Goal: Find specific page/section: Find specific page/section

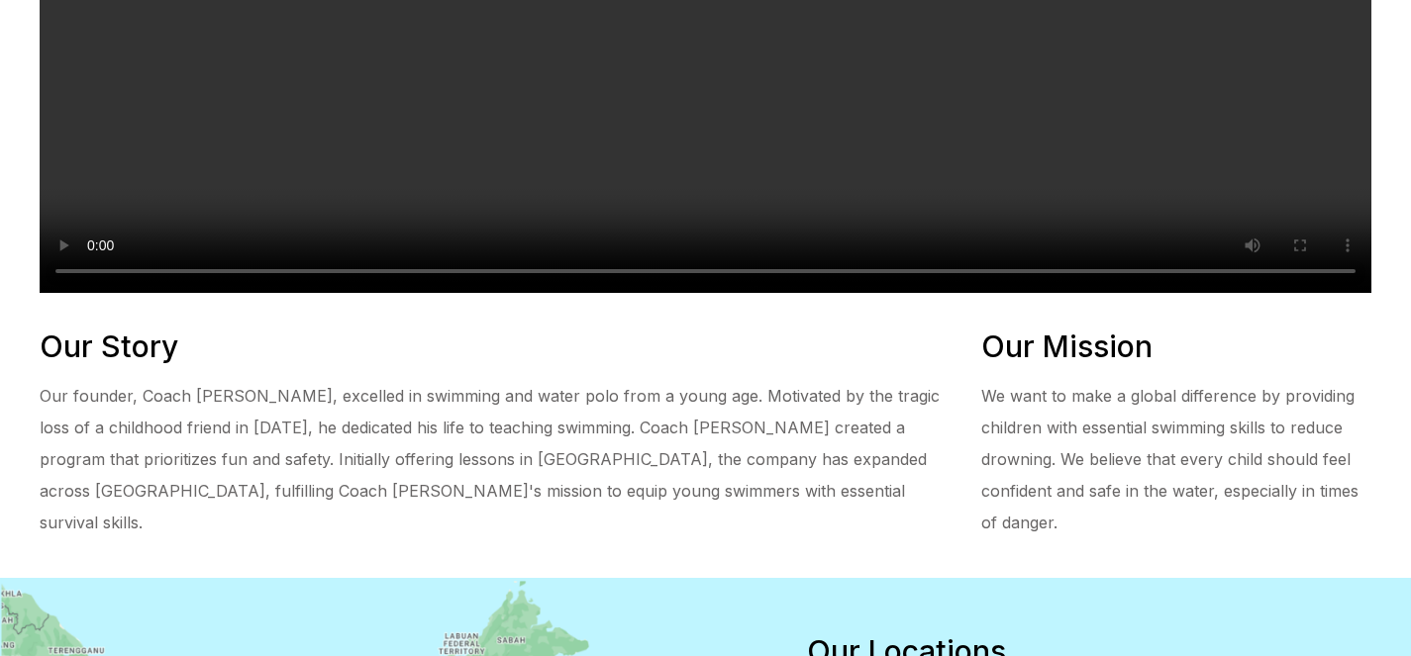
scroll to position [1080, 0]
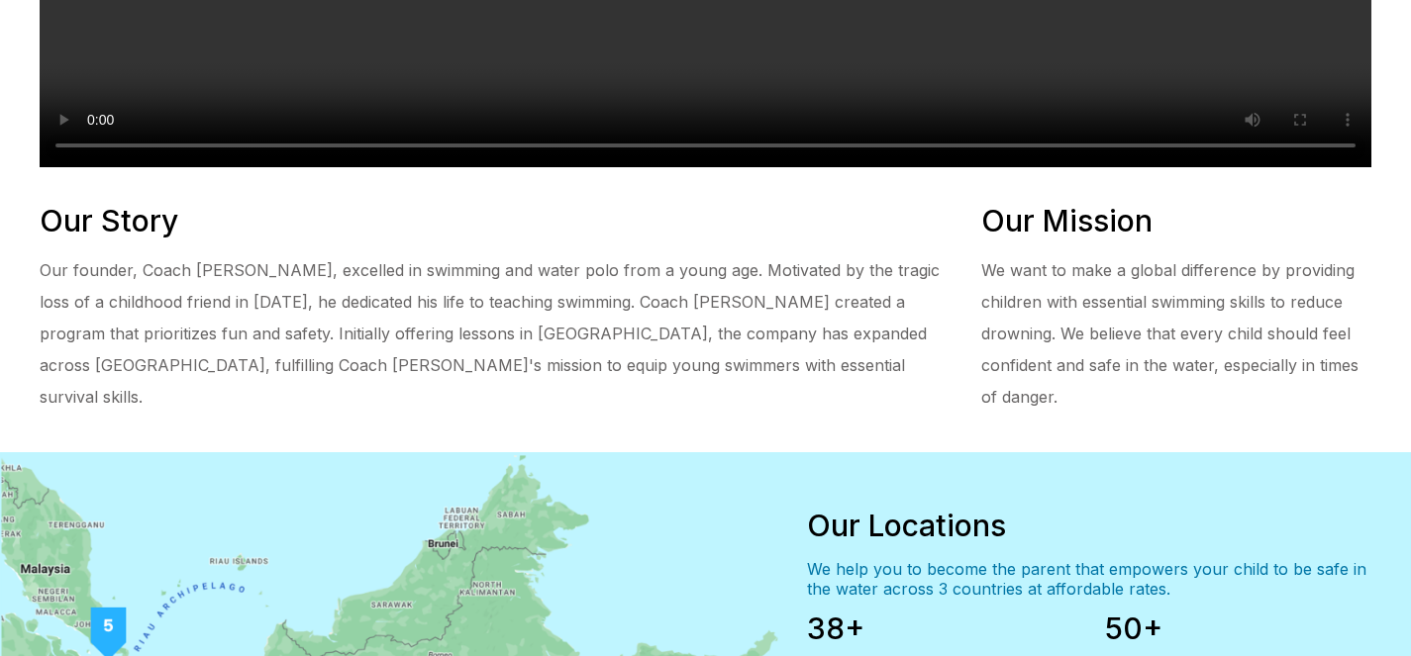
drag, startPoint x: 709, startPoint y: 335, endPoint x: 734, endPoint y: 283, distance: 57.1
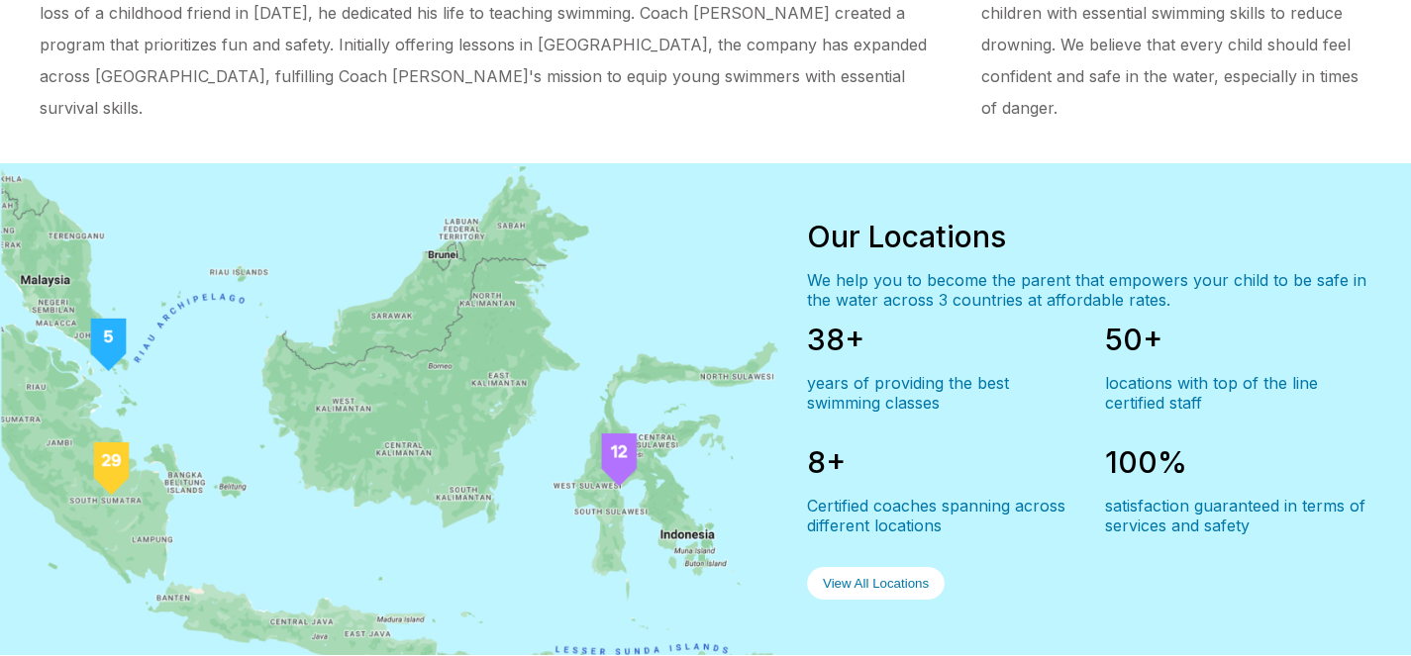
scroll to position [965, 0]
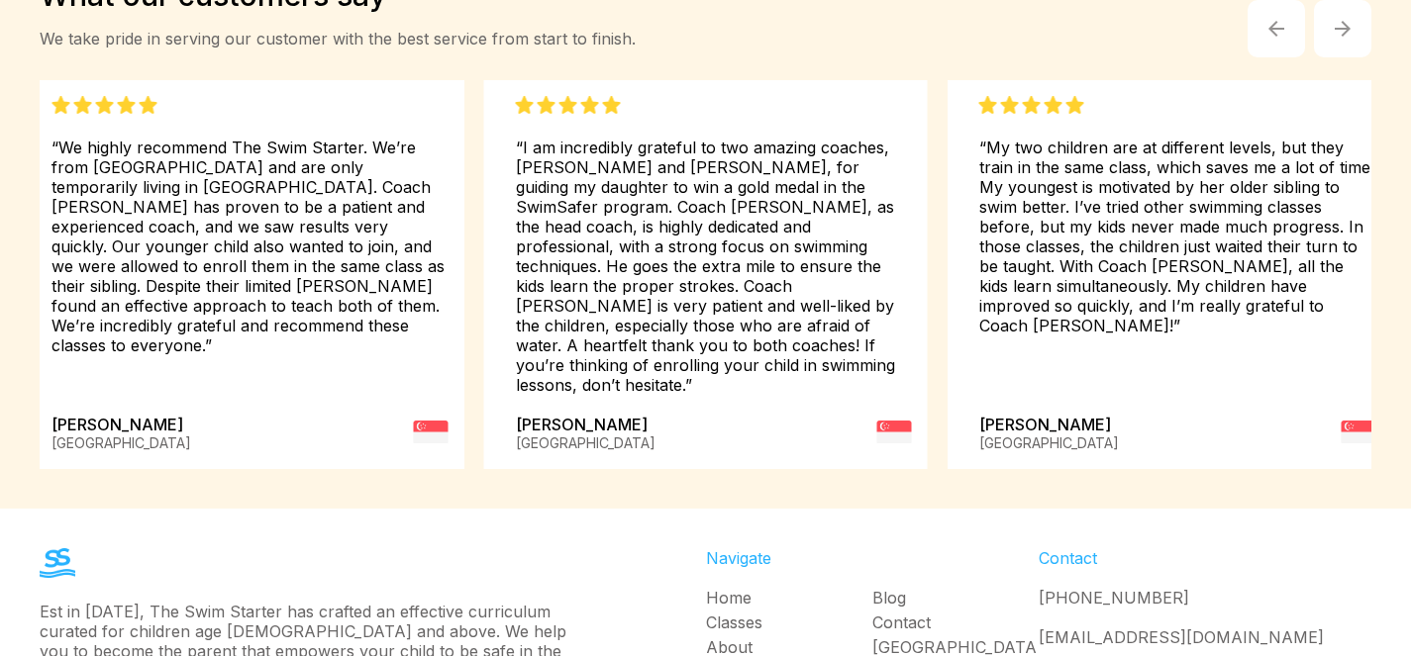
scroll to position [1100, 0]
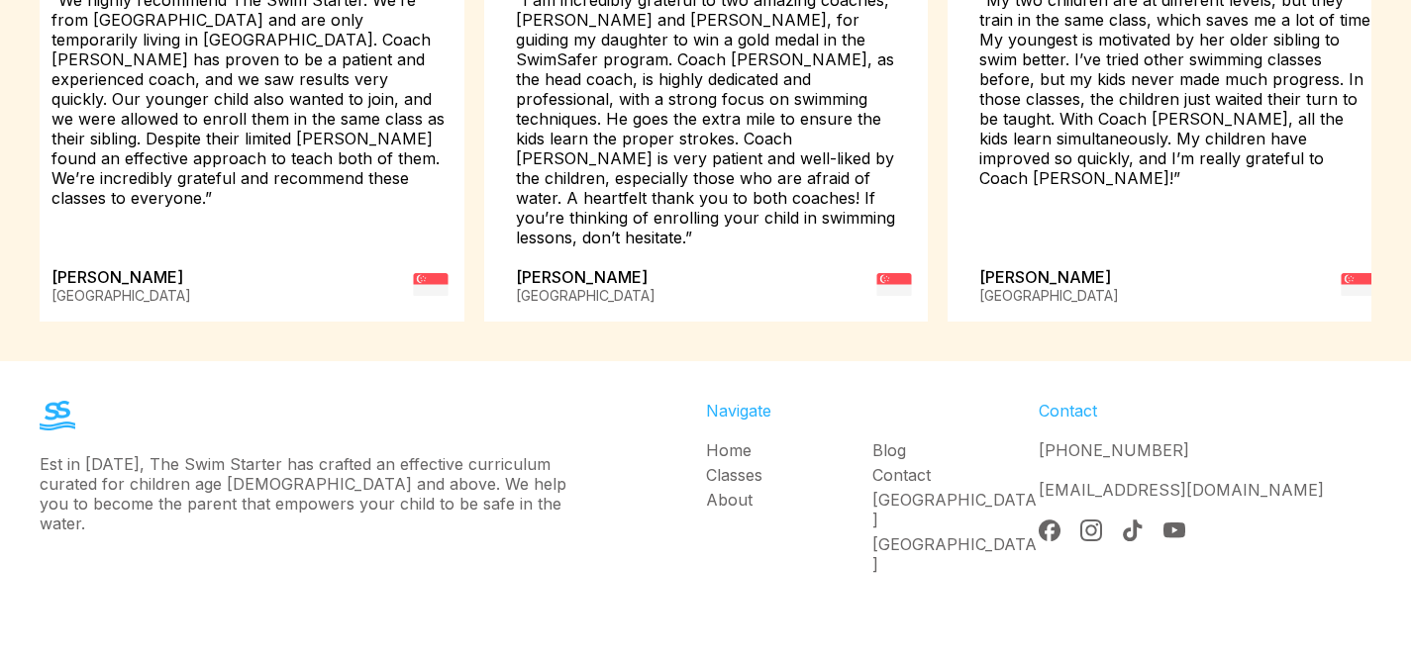
click at [933, 535] on link "[GEOGRAPHIC_DATA]" at bounding box center [955, 555] width 166 height 40
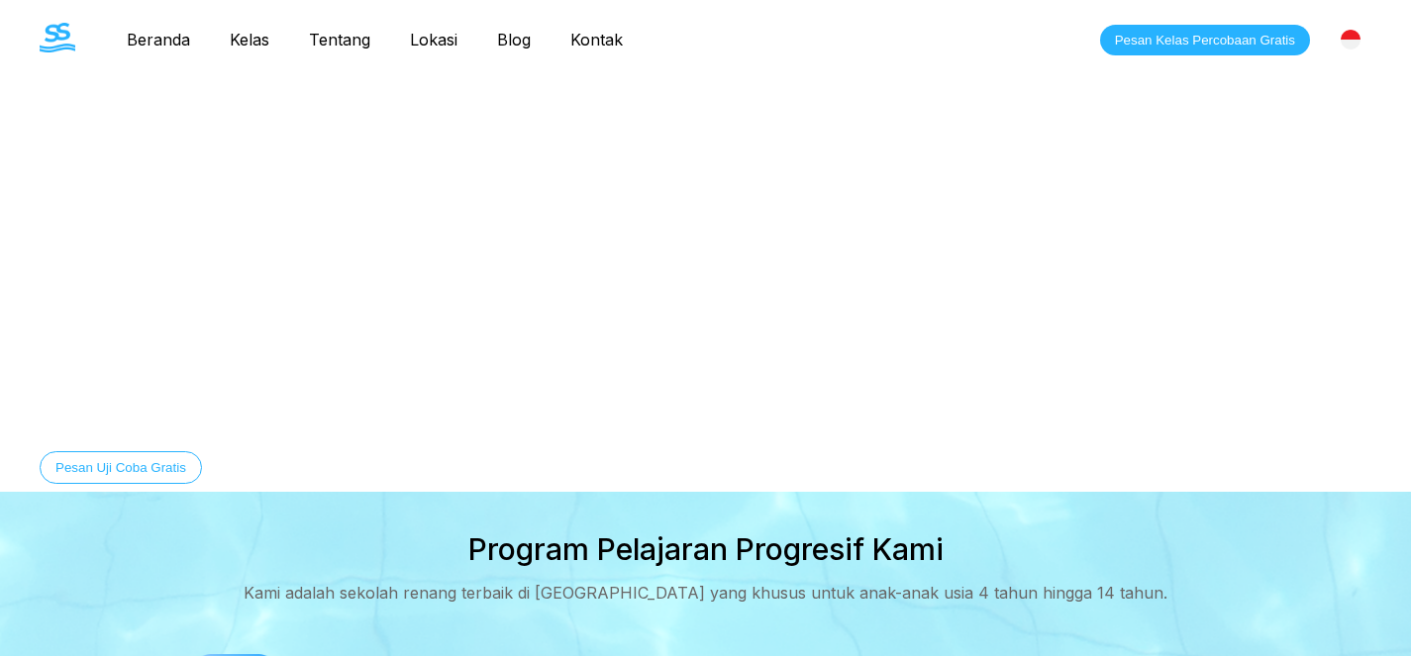
click at [428, 46] on link "Lokasi" at bounding box center [433, 40] width 87 height 20
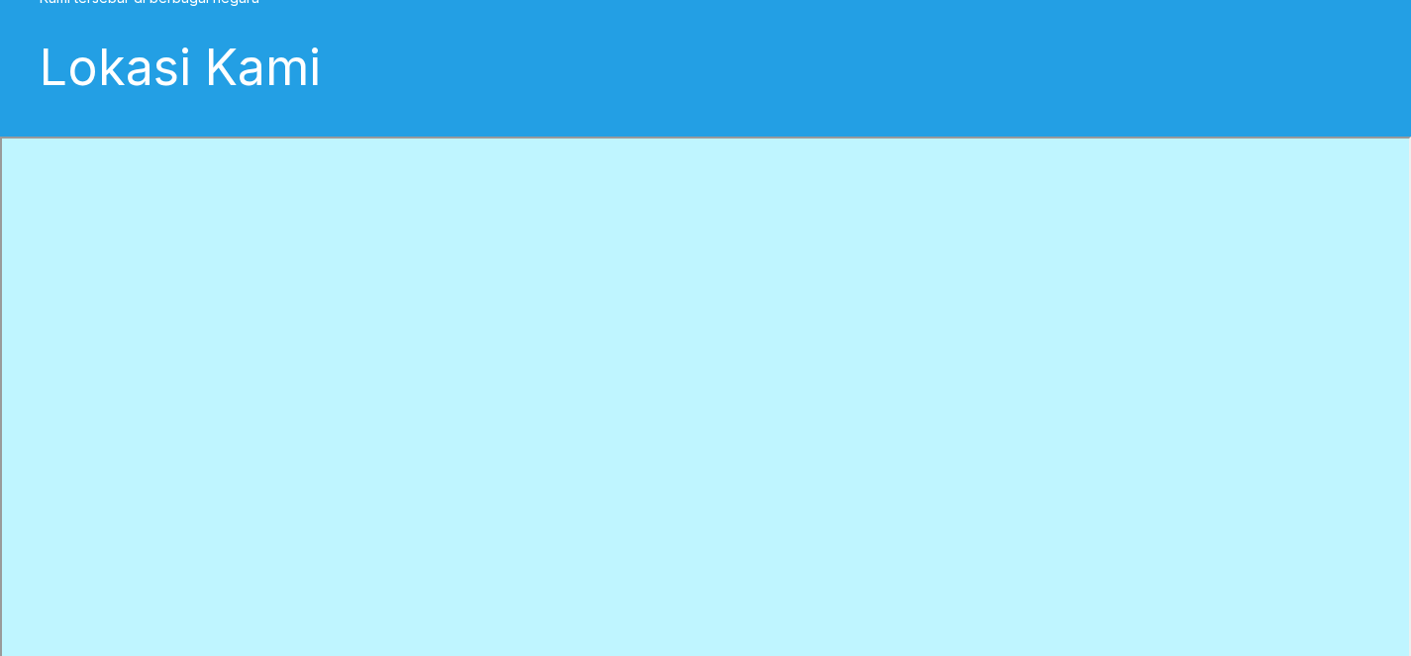
scroll to position [131, 0]
